Goal: Task Accomplishment & Management: Manage account settings

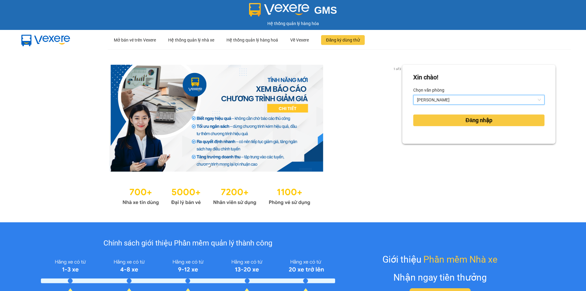
click at [534, 99] on span "[PERSON_NAME]" at bounding box center [479, 99] width 124 height 9
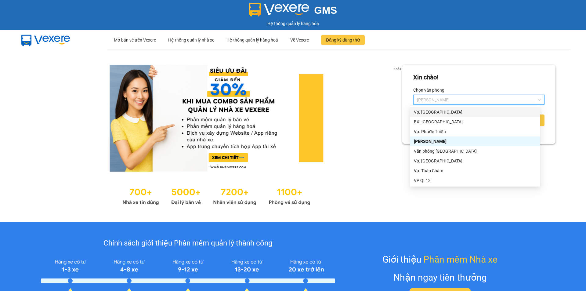
click at [443, 113] on div "Vp. [GEOGRAPHIC_DATA]" at bounding box center [475, 112] width 122 height 7
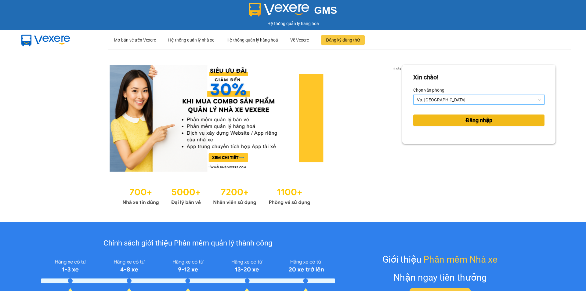
click at [481, 121] on span "Đăng nhập" at bounding box center [478, 120] width 27 height 9
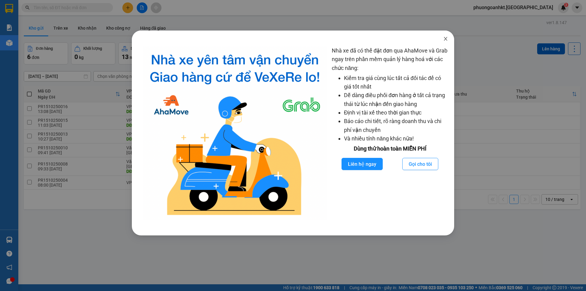
click at [445, 38] on icon "close" at bounding box center [445, 38] width 5 height 5
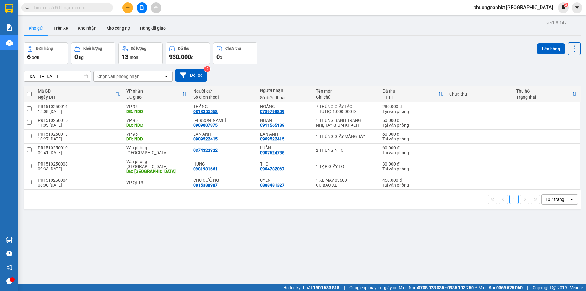
click at [50, 6] on input "text" at bounding box center [70, 7] width 72 height 7
paste input "VPTP1510250005"
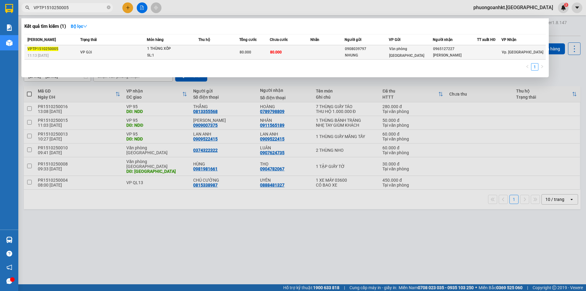
type input "VPTP1510250005"
click at [107, 50] on td "VP Gửi" at bounding box center [113, 52] width 68 height 14
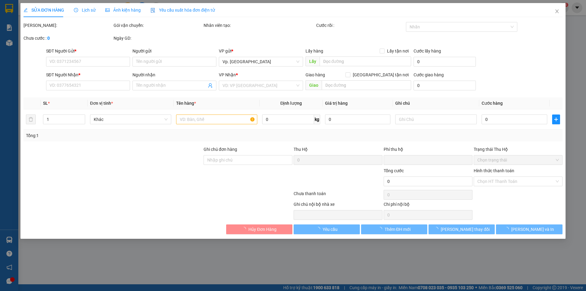
type input "0908039797"
type input "NHUNG"
type input "0965127227"
type input "[PERSON_NAME]"
type input "0"
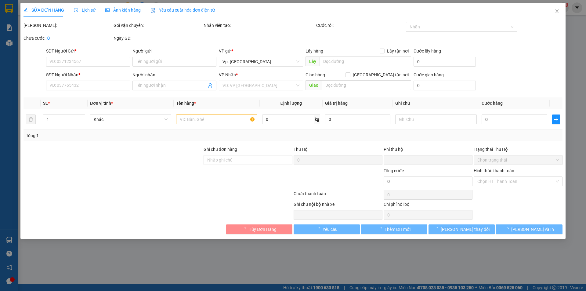
type input "80.000"
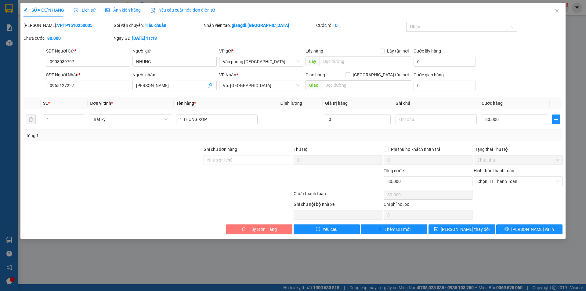
click at [261, 230] on span "Hủy Đơn Hàng" at bounding box center [262, 229] width 28 height 7
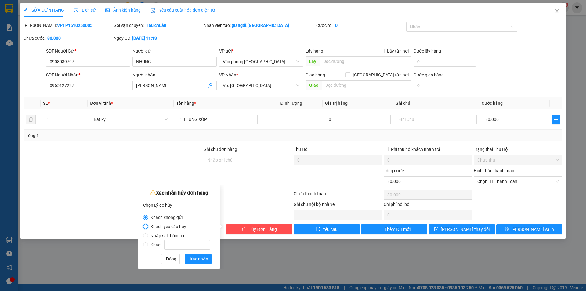
click at [146, 227] on input "Khách yêu cầu hủy" at bounding box center [145, 226] width 5 height 5
radio input "true"
radio input "false"
click at [195, 260] on span "Xác nhận" at bounding box center [199, 258] width 18 height 7
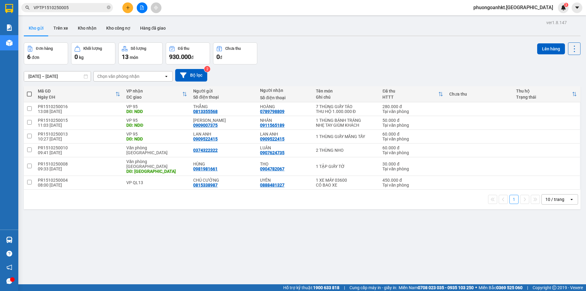
click at [249, 224] on div "ver 1.8.147 Kho gửi Trên xe Kho nhận Kho công nợ Hàng đã giao Đơn hàng 6 đơn Kh…" at bounding box center [301, 163] width 561 height 291
